Goal: Information Seeking & Learning: Learn about a topic

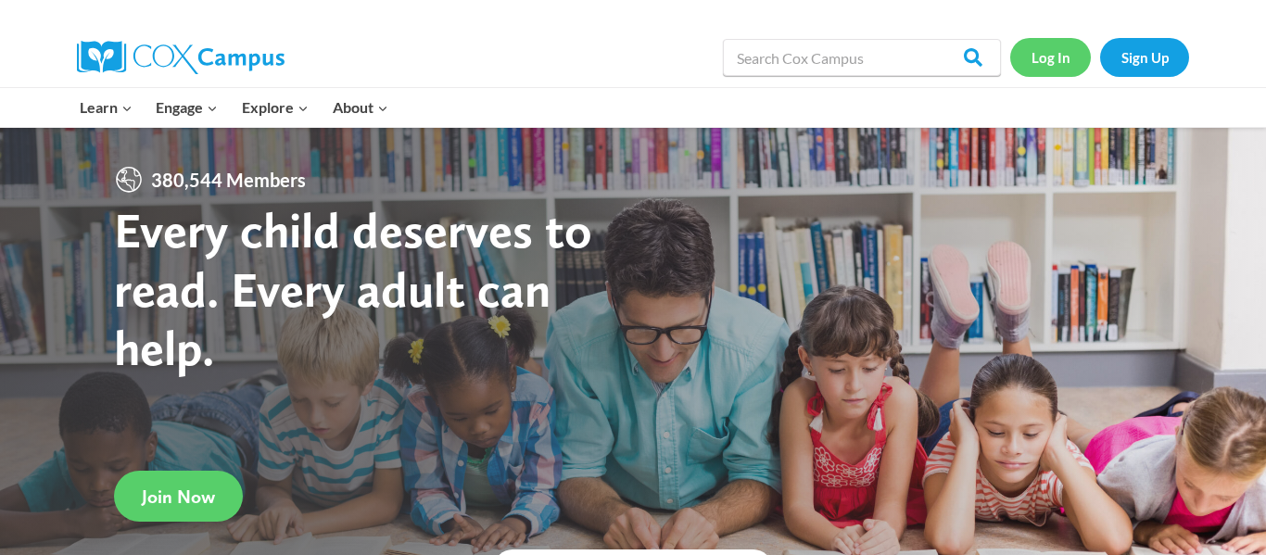
click at [1037, 62] on link "Log In" at bounding box center [1050, 57] width 81 height 38
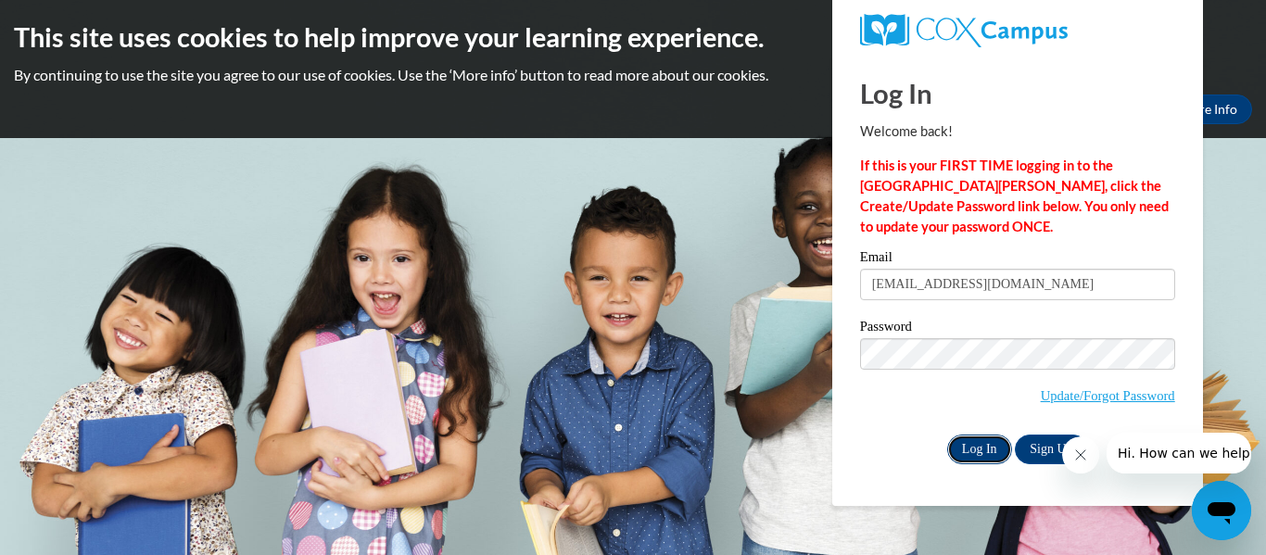
click at [972, 451] on input "Log In" at bounding box center [979, 450] width 65 height 30
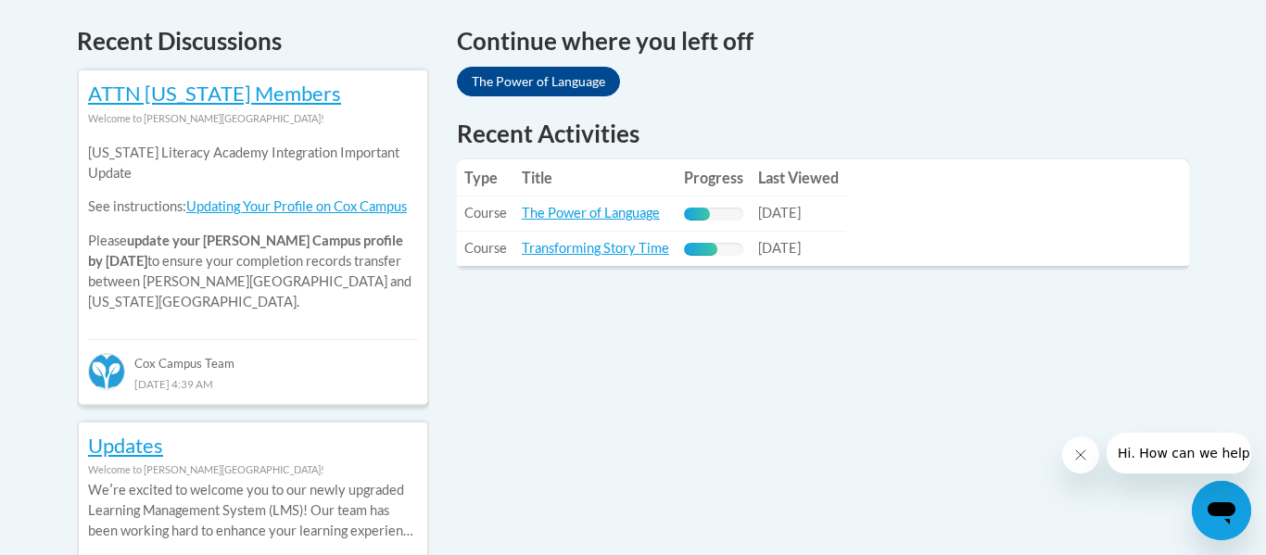
scroll to position [795, 0]
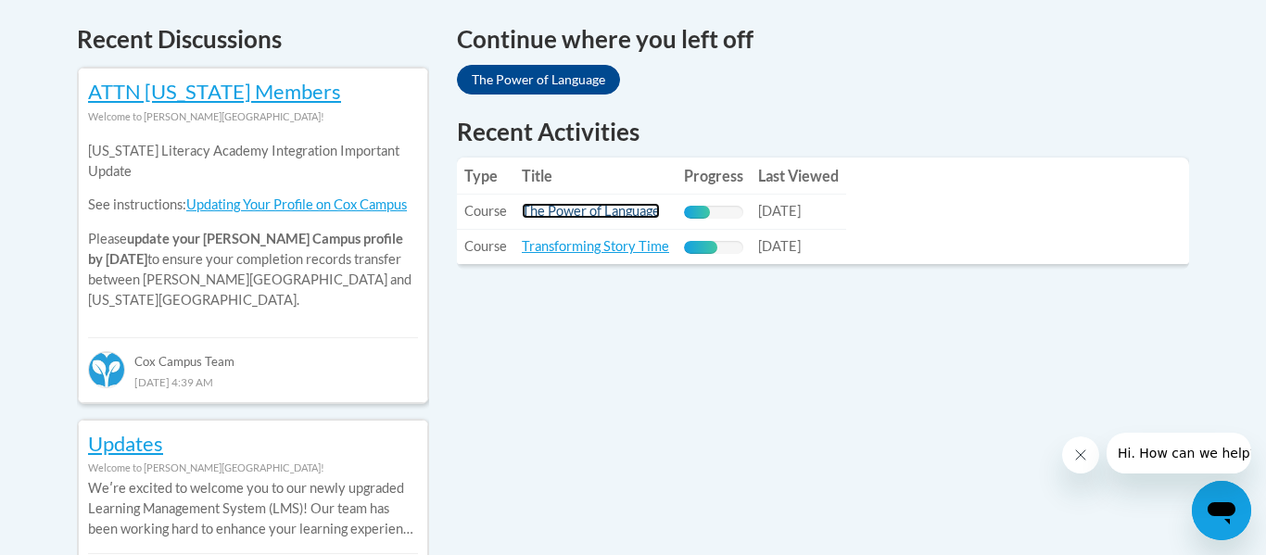
click at [542, 205] on link "The Power of Language" at bounding box center [591, 211] width 138 height 16
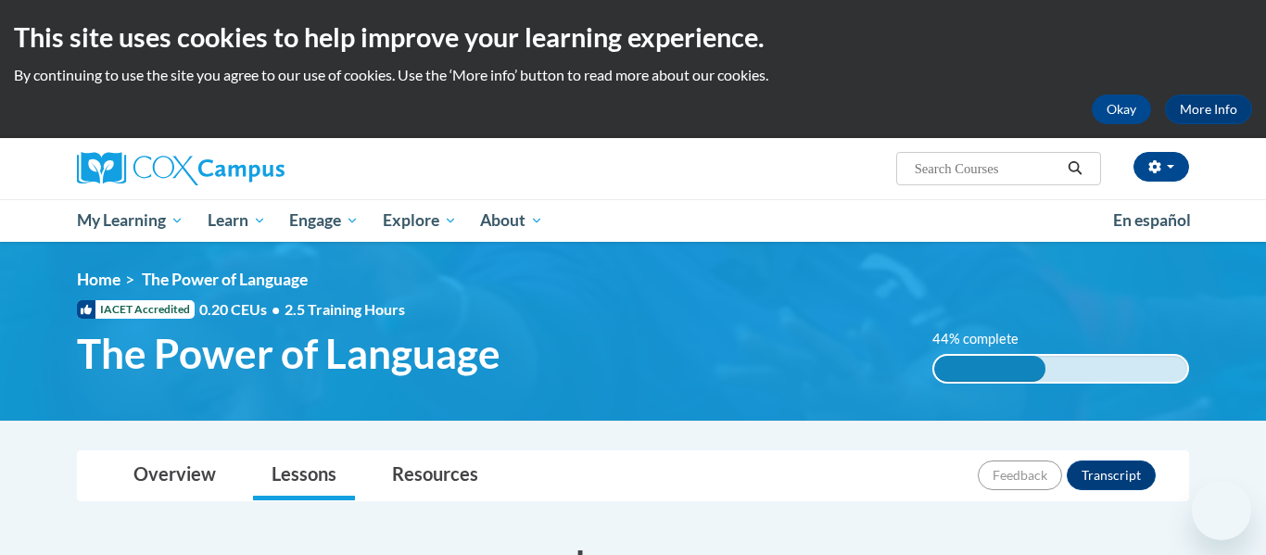
click at [400, 316] on span "2.5 Training Hours" at bounding box center [344, 309] width 120 height 18
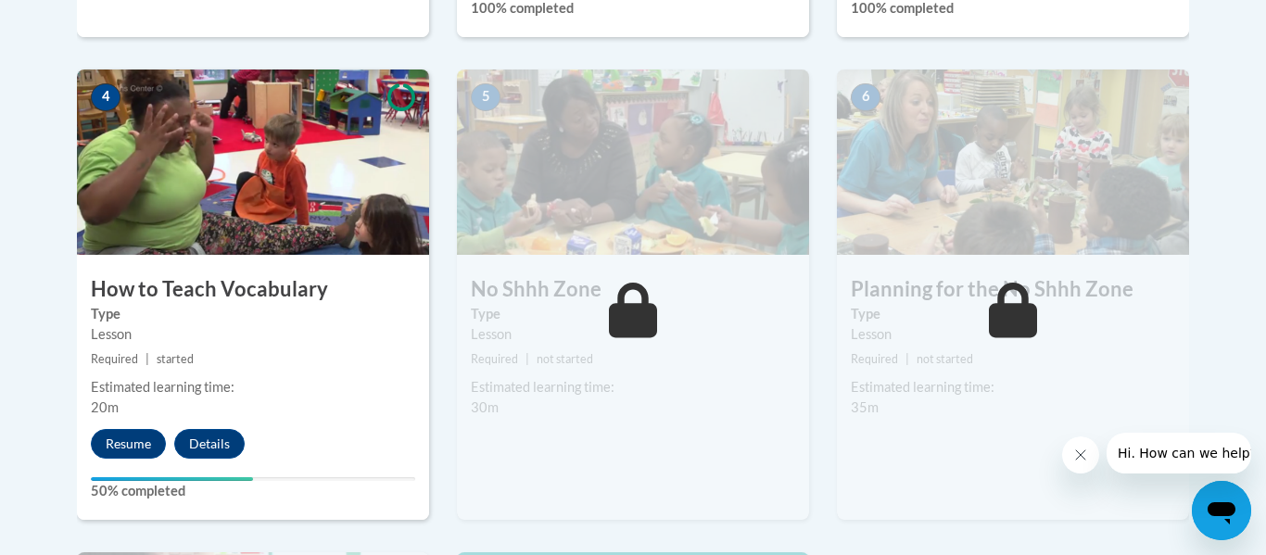
scroll to position [1075, 0]
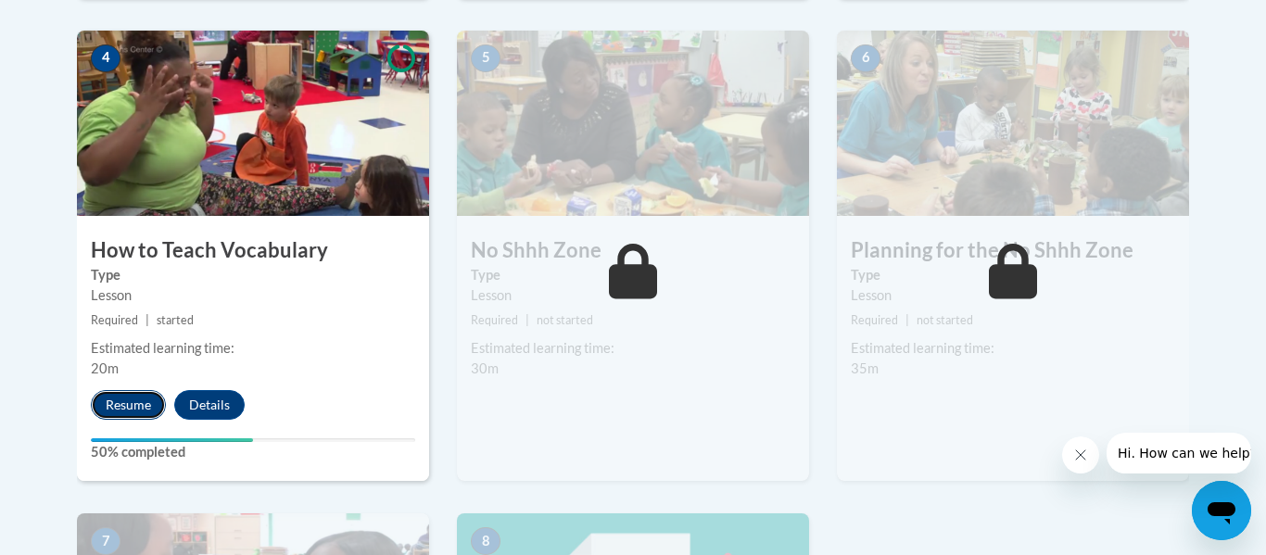
click at [115, 402] on button "Resume" at bounding box center [128, 405] width 75 height 30
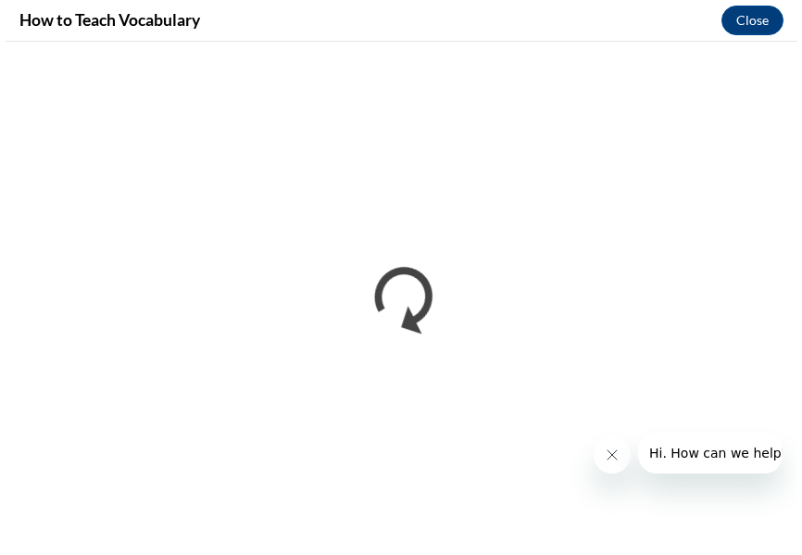
scroll to position [988, 0]
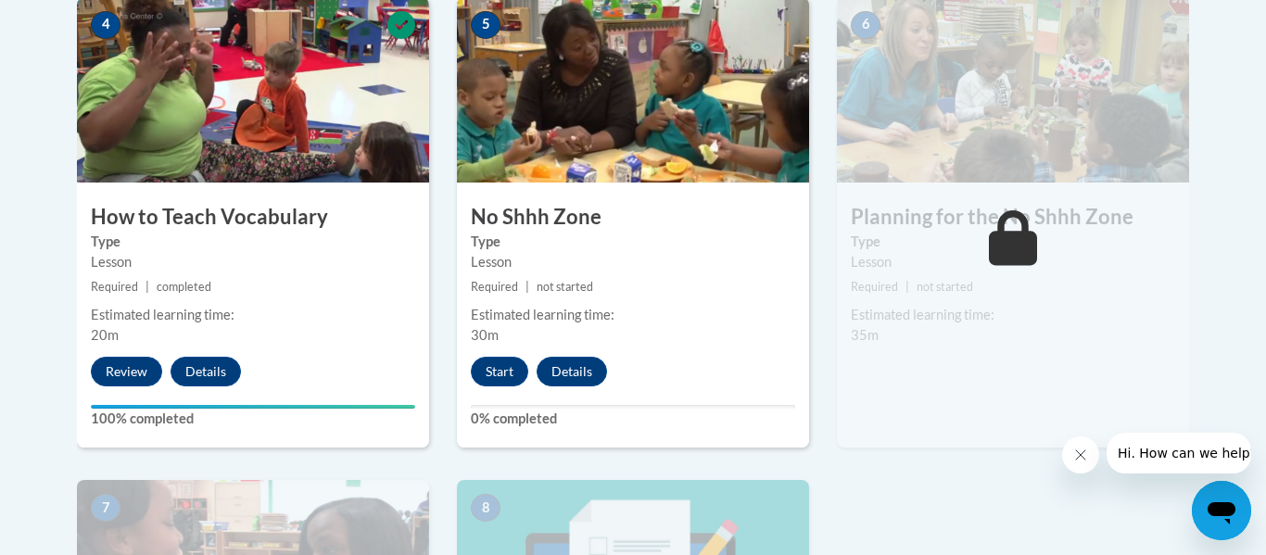
scroll to position [1186, 0]
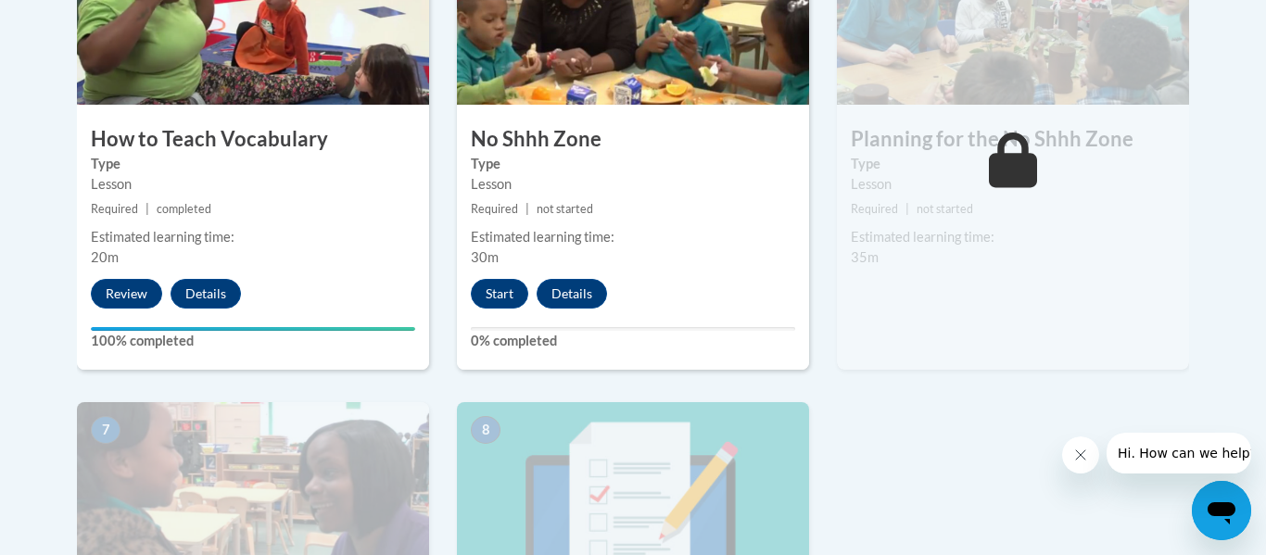
click at [503, 309] on div "5 No [GEOGRAPHIC_DATA] Type Lesson Required | not started Estimated learning ti…" at bounding box center [633, 144] width 352 height 450
click at [480, 285] on button "Start" at bounding box center [499, 294] width 57 height 30
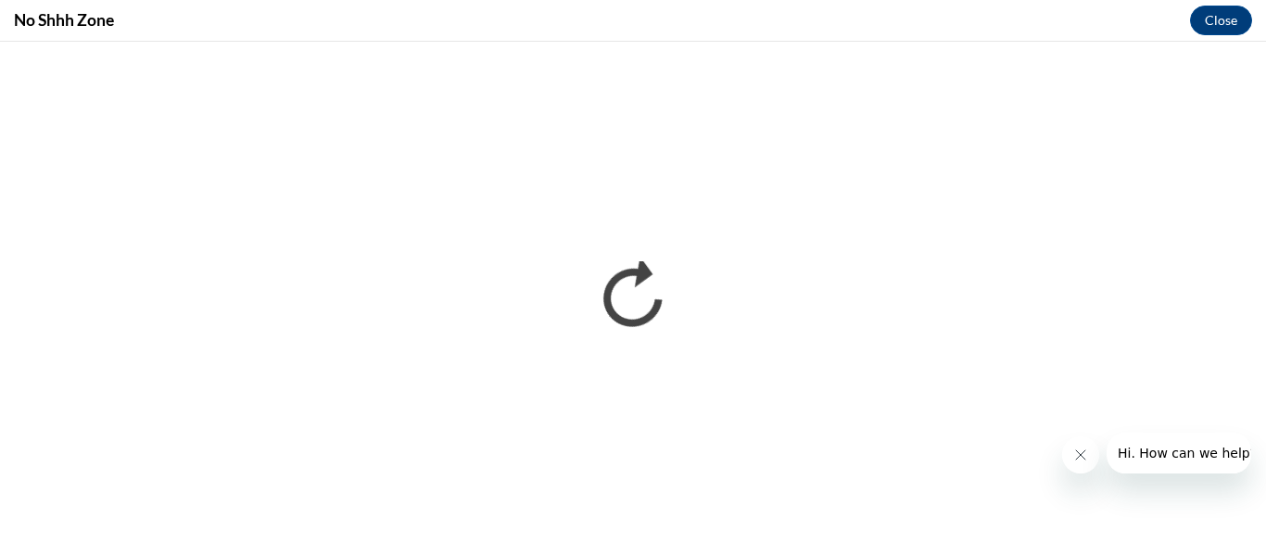
scroll to position [0, 0]
